Goal: Task Accomplishment & Management: Use online tool/utility

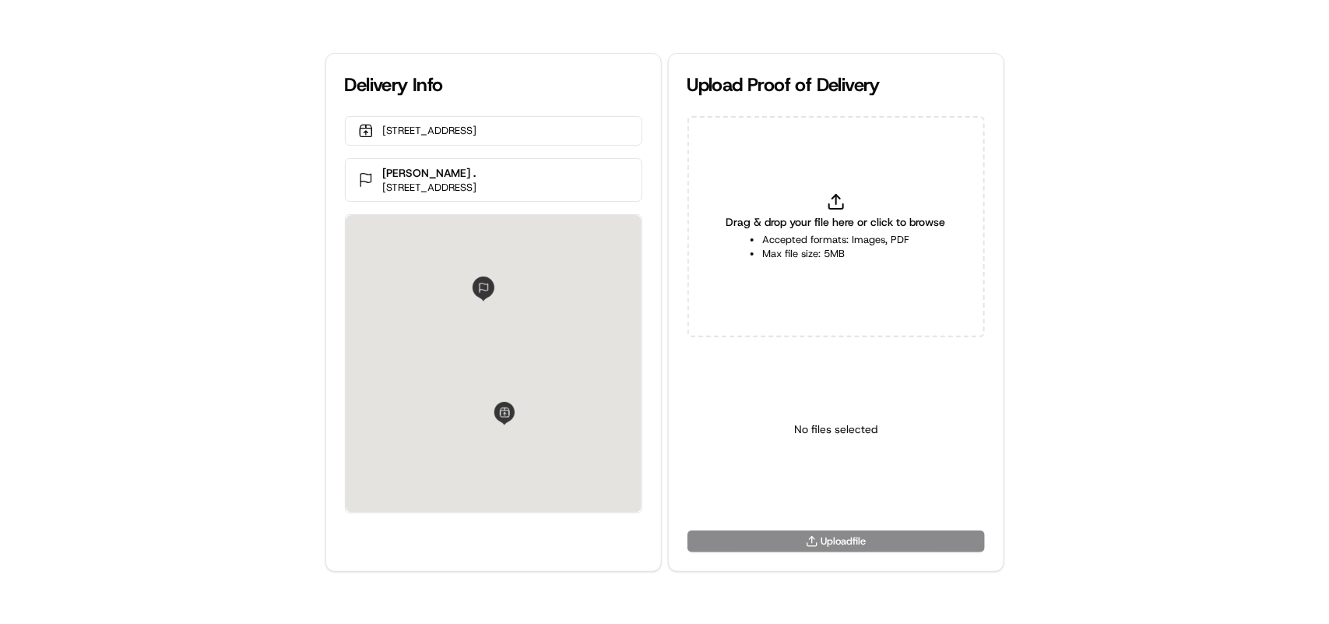
click at [846, 207] on icon at bounding box center [836, 201] width 19 height 19
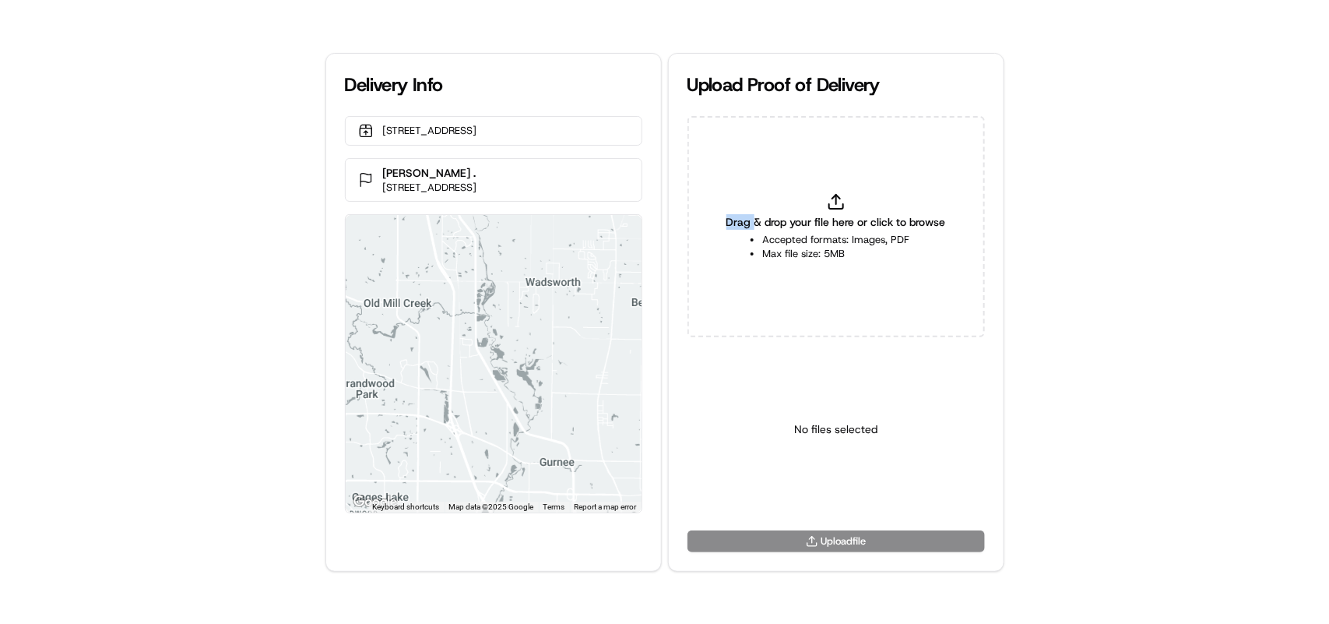
type input "C:\fakepath\17c3080f33244ad78ebbc9da300c2072.jpg"
click at [845, 492] on html "Delivery Info 6633 W 75th St, Bedford Park, IL 60638, US Margaret Carr . 13135 …" at bounding box center [664, 312] width 1329 height 624
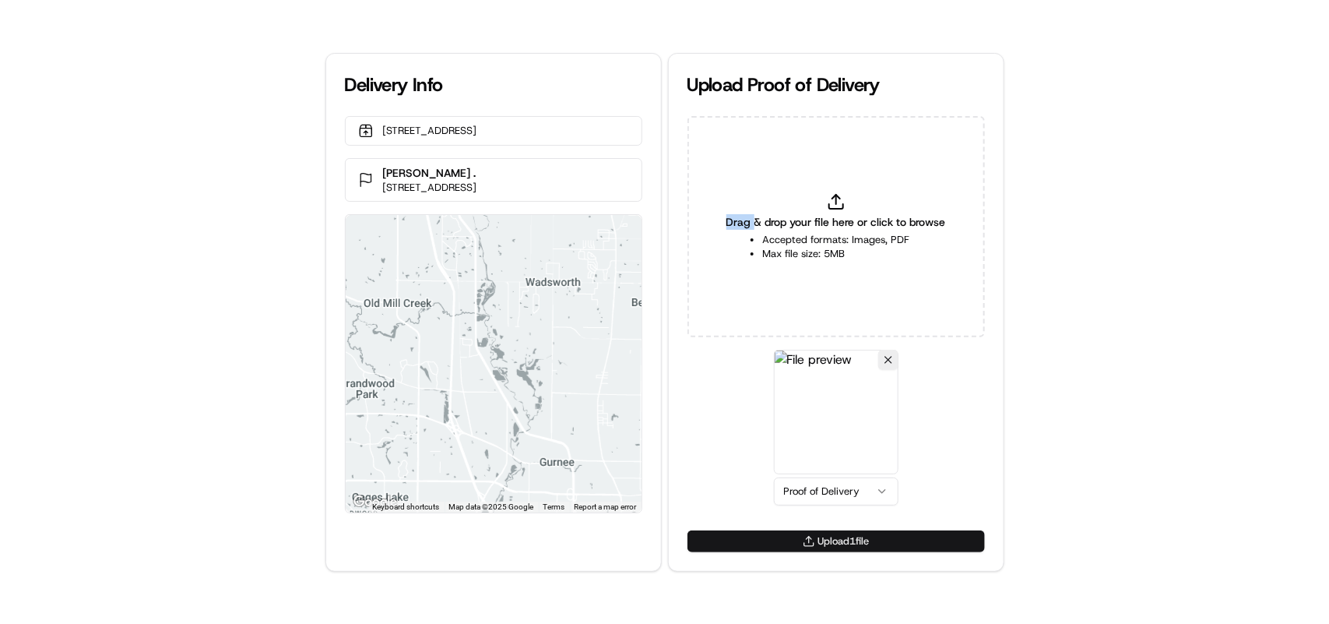
click at [839, 543] on button "Upload 1 file" at bounding box center [835, 541] width 297 height 22
